Goal: Find specific page/section: Find specific page/section

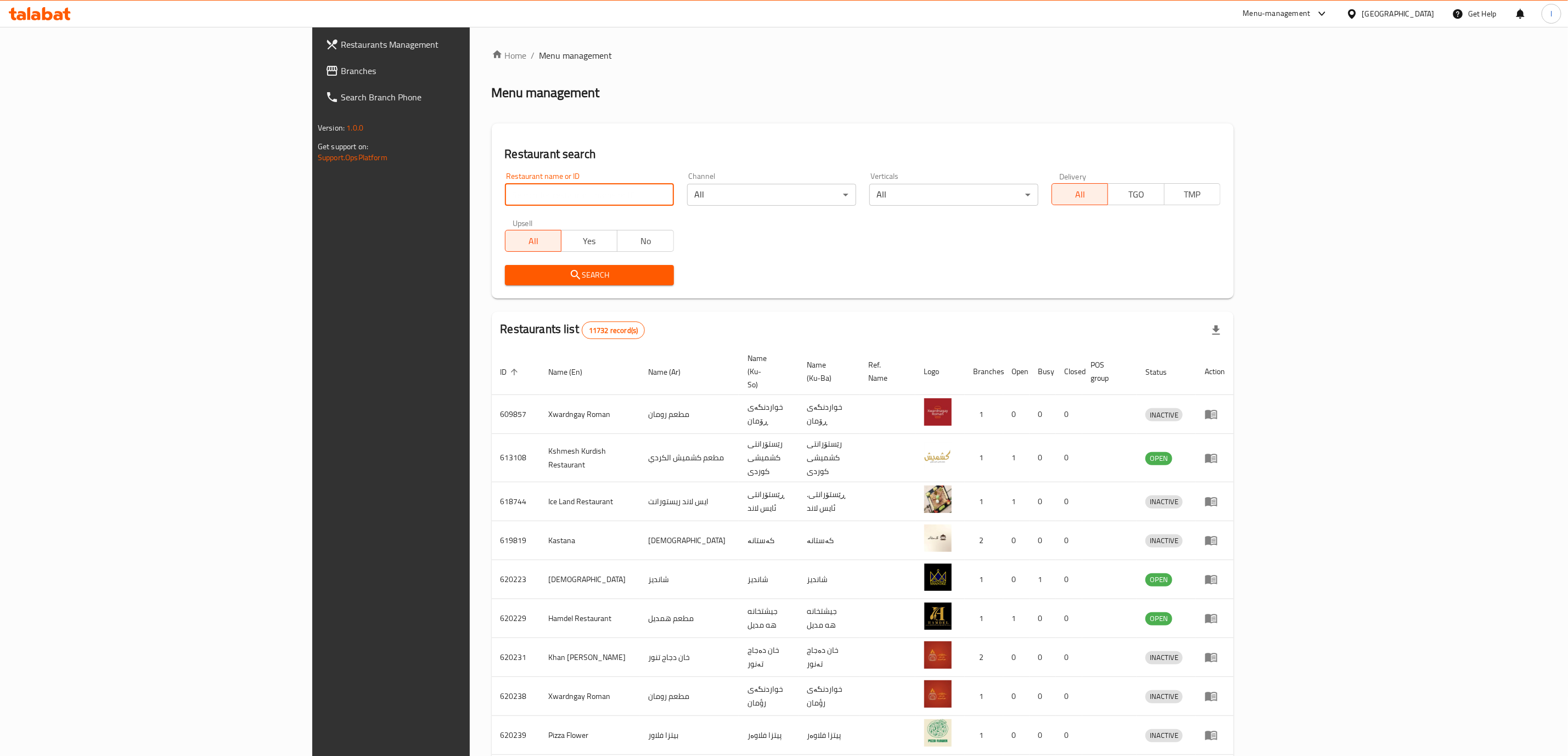
paste input "634547"
click at [505, 190] on input "search" at bounding box center [589, 195] width 169 height 22
type input "634547"
click at [514, 280] on span "Search" at bounding box center [589, 275] width 151 height 14
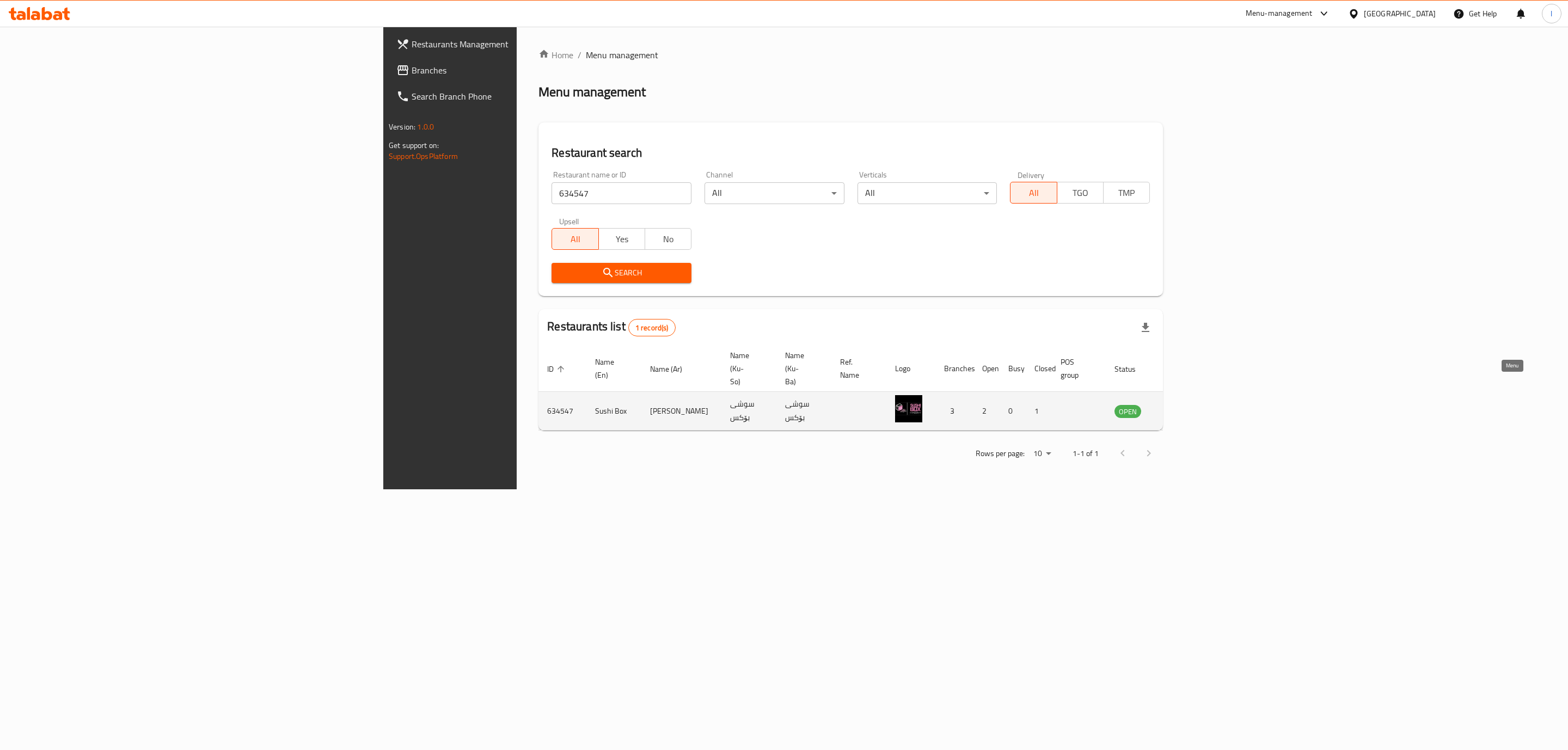
click at [1185, 404] on icon "enhanced table" at bounding box center [1178, 410] width 13 height 13
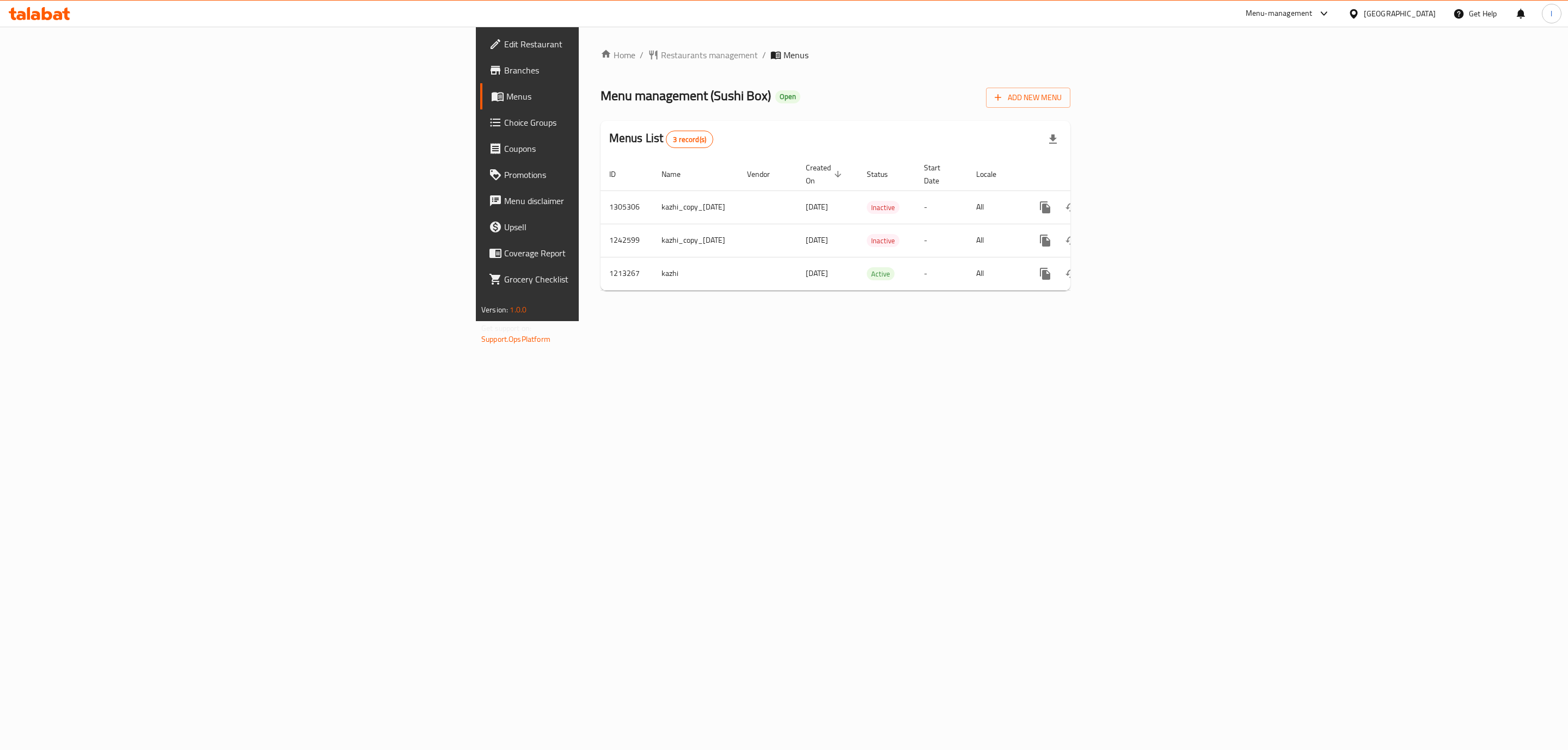
click at [504, 66] on span "Branches" at bounding box center [616, 70] width 225 height 13
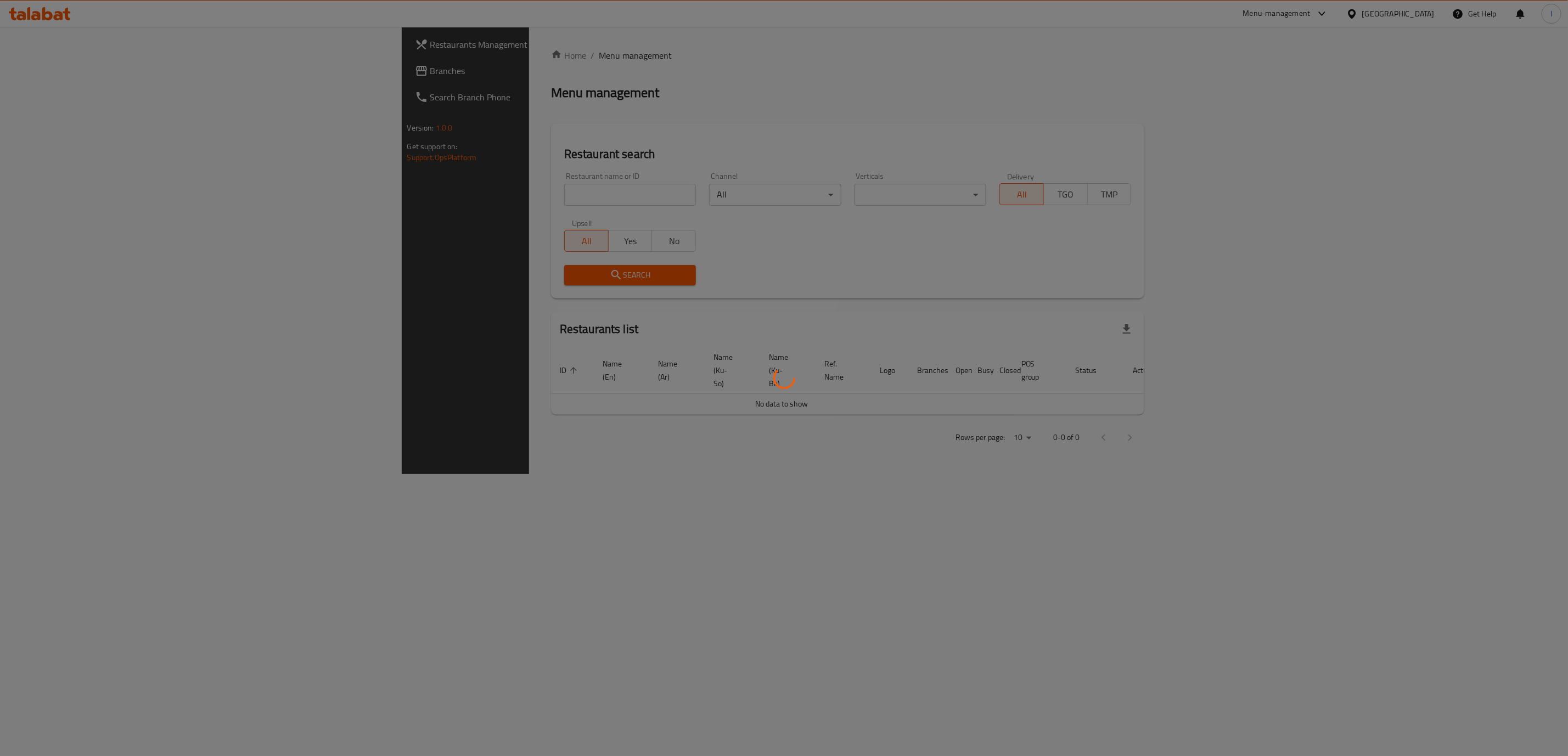
click at [501, 171] on div at bounding box center [784, 378] width 1568 height 756
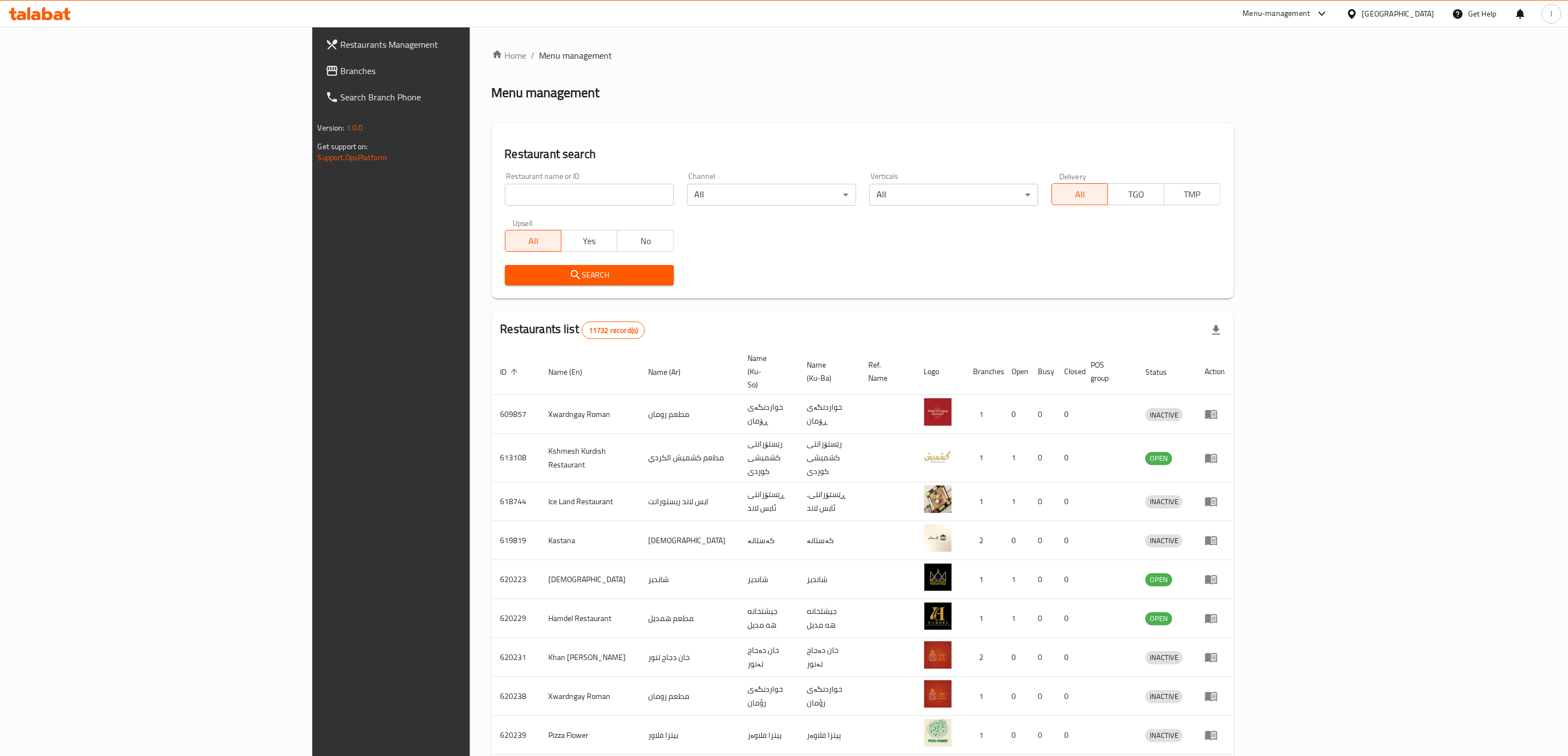
click at [505, 185] on input "search" at bounding box center [589, 195] width 169 height 22
paste input "634547"
type input "634547"
click at [514, 275] on span "Search" at bounding box center [589, 275] width 151 height 14
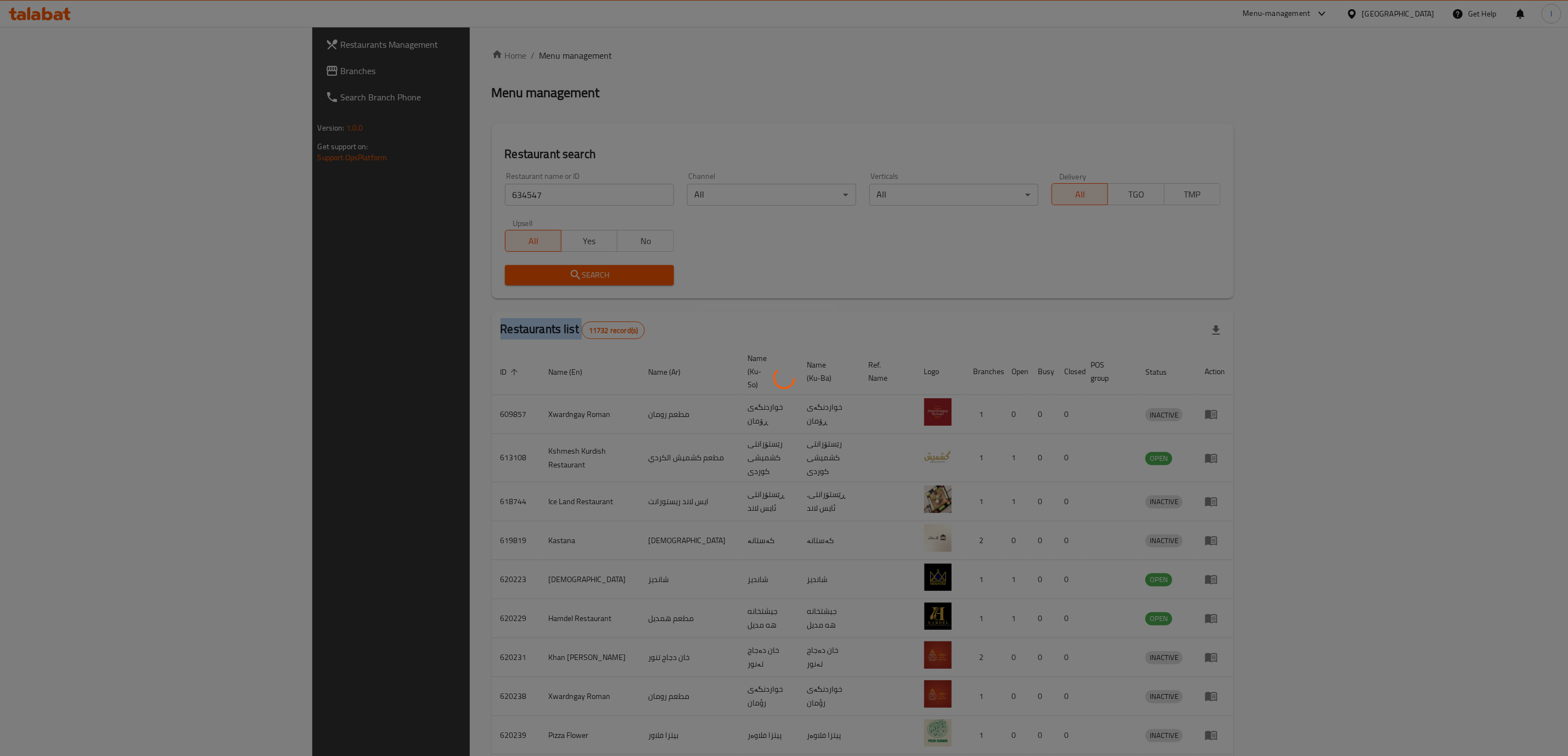
click at [417, 275] on div at bounding box center [784, 378] width 1568 height 756
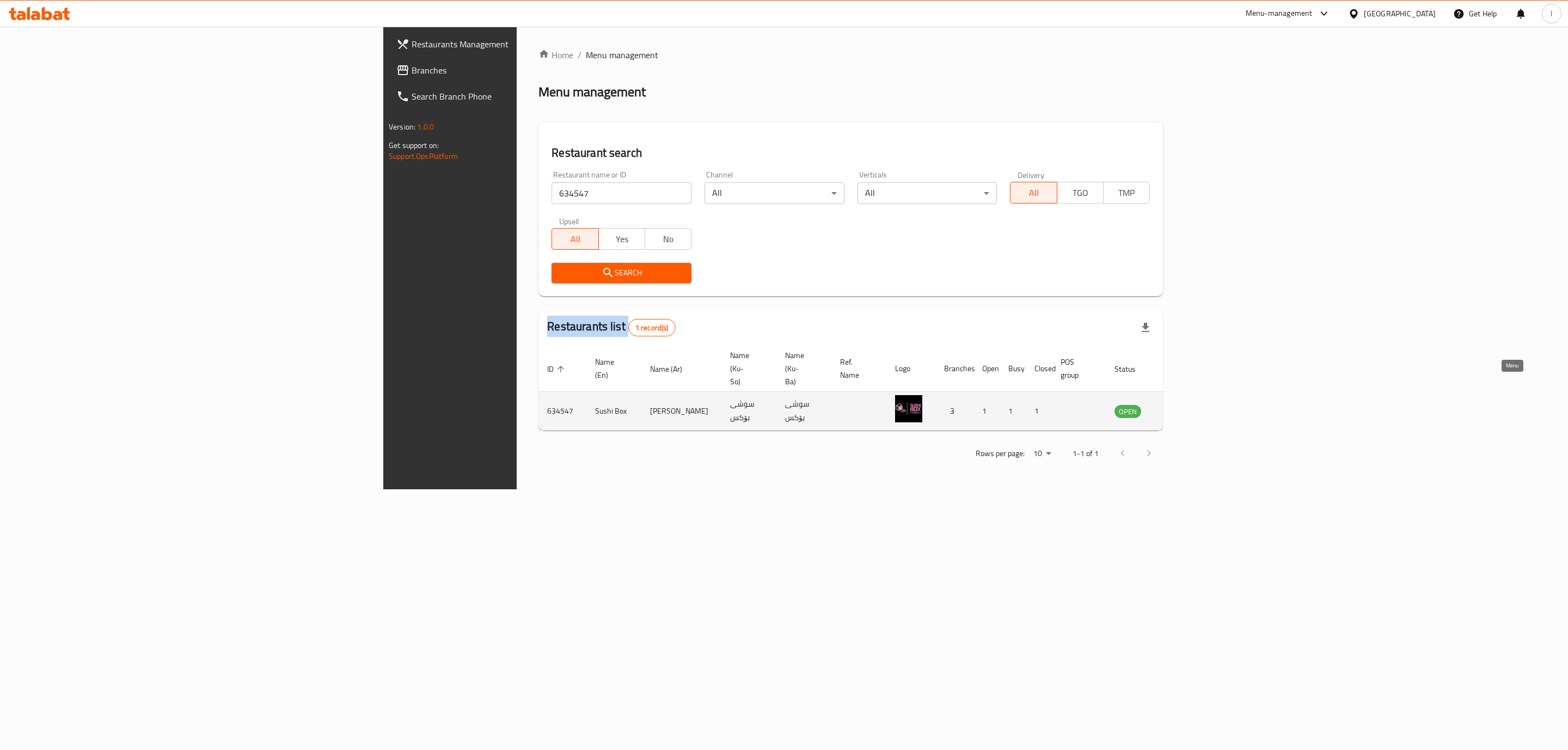
click at [1184, 407] on icon "enhanced table" at bounding box center [1178, 411] width 12 height 9
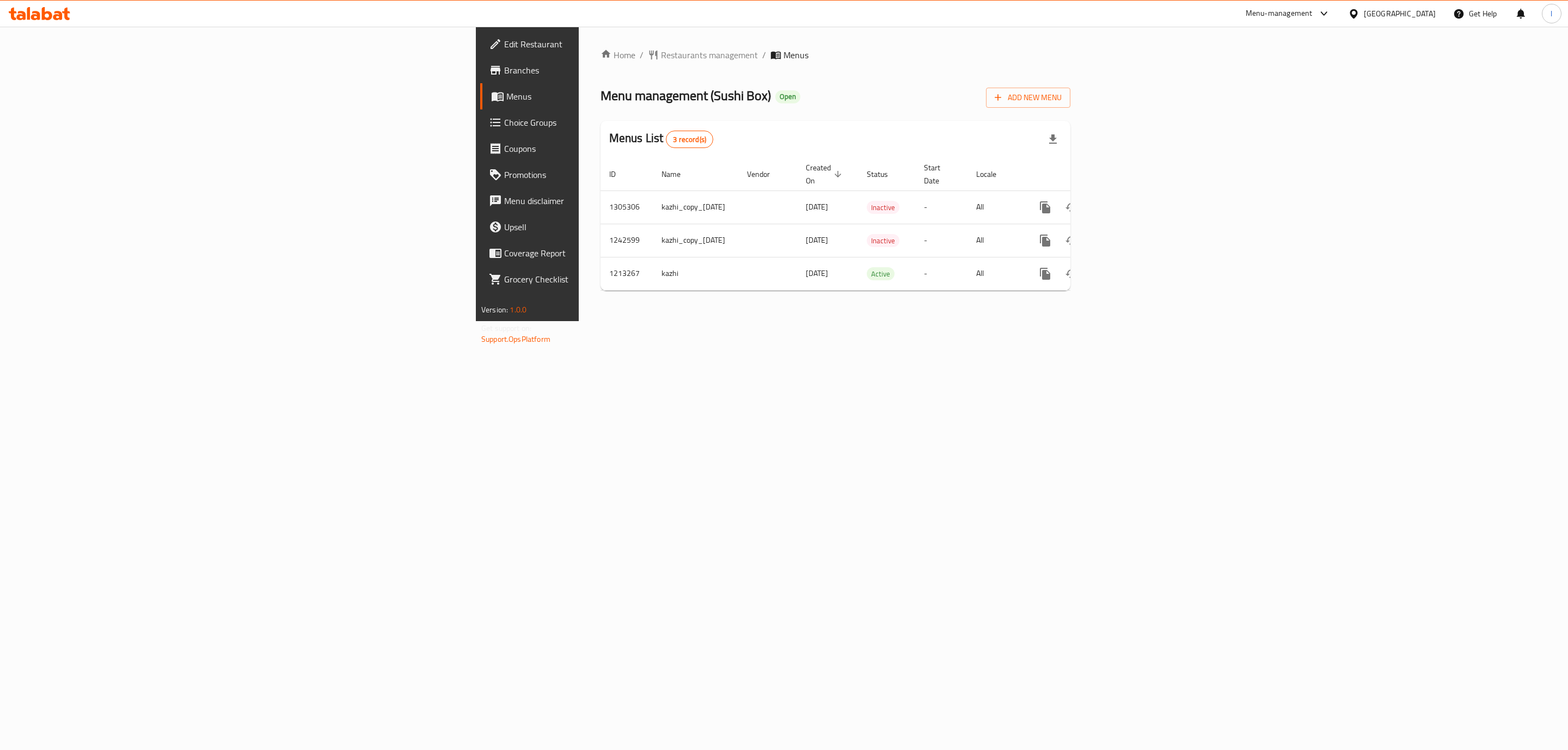
click at [504, 72] on span "Branches" at bounding box center [616, 70] width 225 height 13
